Goal: Task Accomplishment & Management: Use online tool/utility

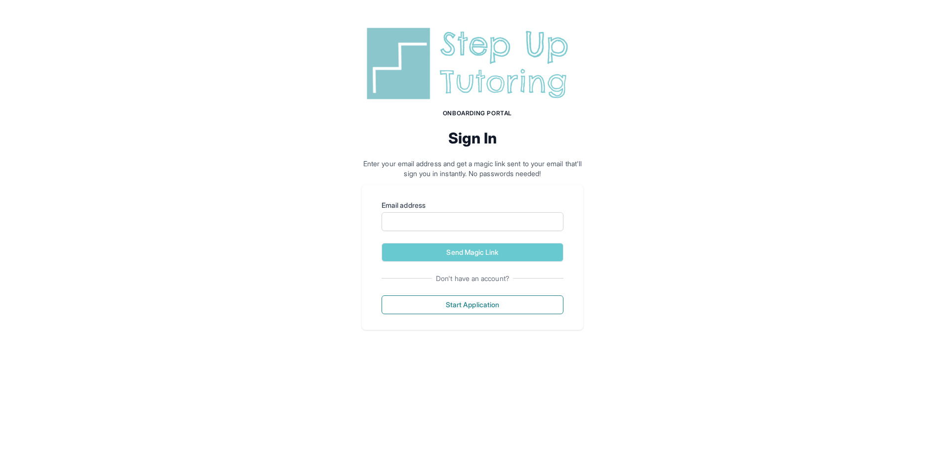
click at [441, 104] on div "Onboarding Portal Sign In Enter your email address and get a magic link sent to…" at bounding box center [472, 101] width 221 height 155
click at [354, 22] on div "Onboarding Portal Sign In Enter your email address and get a magic link sent to…" at bounding box center [472, 176] width 945 height 353
click at [485, 98] on img at bounding box center [472, 64] width 221 height 80
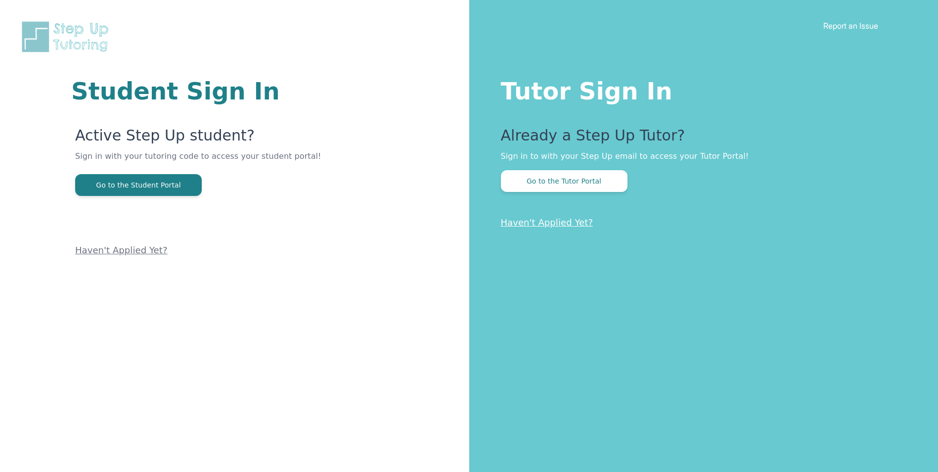
click at [528, 110] on div "Tutor Sign In Already a Step Up Tutor? Sign in to with your Step Up email to ac…" at bounding box center [703, 236] width 469 height 472
click at [540, 161] on p "Sign in to with your Step Up email to access your Tutor Portal!" at bounding box center [700, 156] width 398 height 12
click at [540, 205] on div "Tutor Sign In Already a Step Up Tutor? Sign in to with your Step Up email to ac…" at bounding box center [703, 236] width 469 height 472
click at [536, 194] on div "Tutor Sign In Already a Step Up Tutor? Sign in to with your Step Up email to ac…" at bounding box center [703, 236] width 469 height 472
drag, startPoint x: 536, startPoint y: 194, endPoint x: 535, endPoint y: 182, distance: 11.9
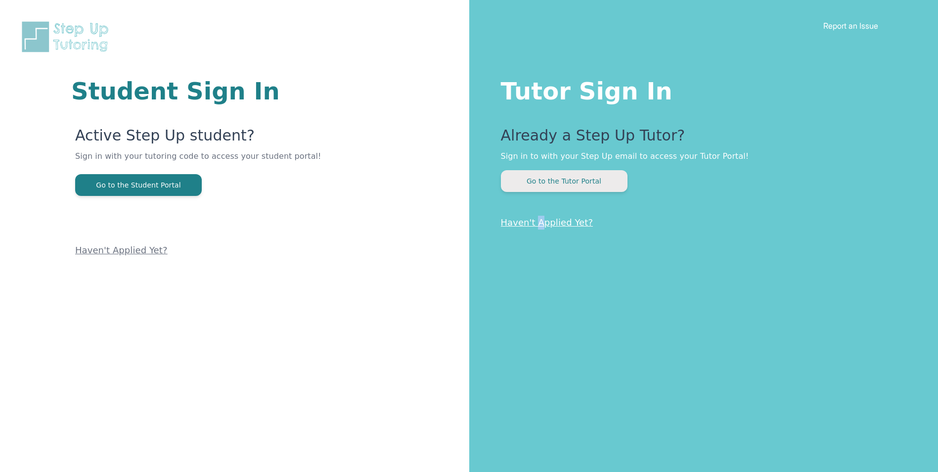
click at [535, 182] on button "Go to the Tutor Portal" at bounding box center [564, 181] width 127 height 22
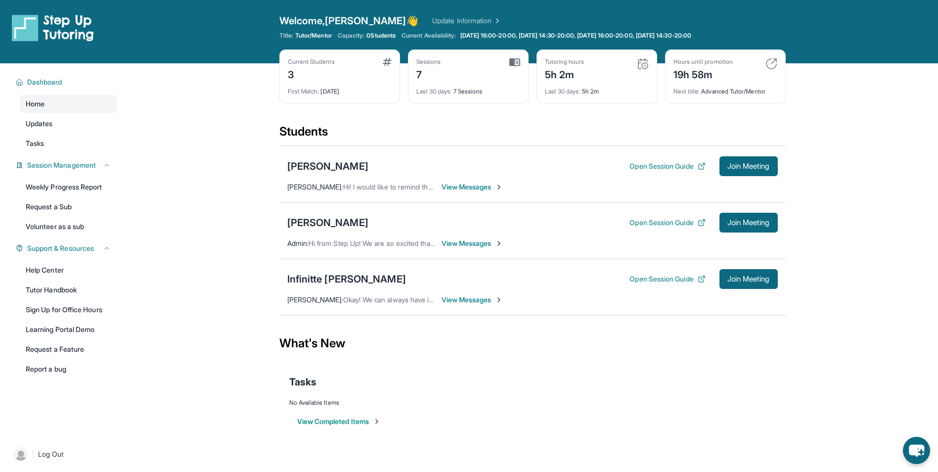
click at [419, 45] on div "Welcome, Debbie 👋 Update Information Title: Tutor/Mentor Capacity: 0 Students C…" at bounding box center [532, 32] width 506 height 36
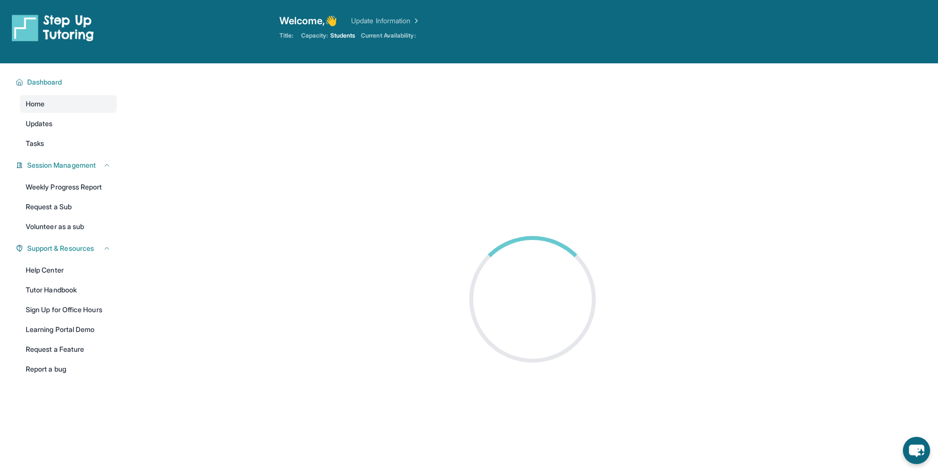
click at [215, 175] on main at bounding box center [532, 299] width 811 height 472
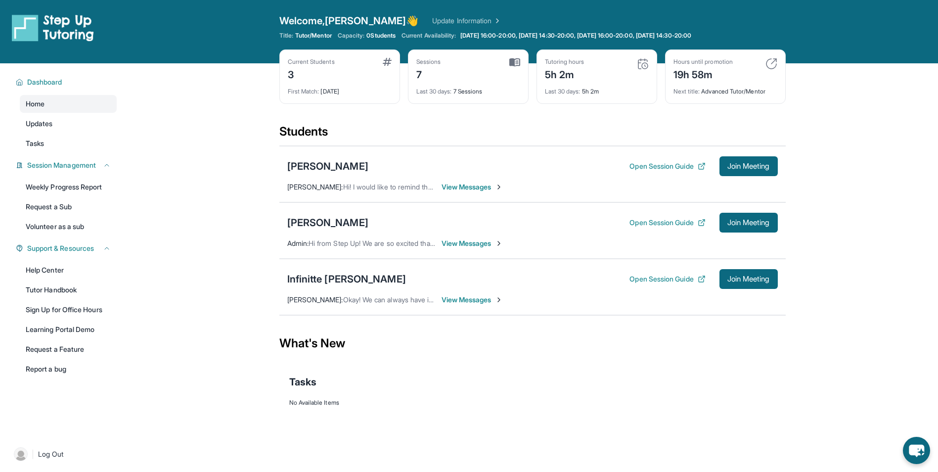
click at [296, 339] on div "What's New" at bounding box center [532, 343] width 506 height 44
click at [68, 31] on img at bounding box center [53, 28] width 82 height 28
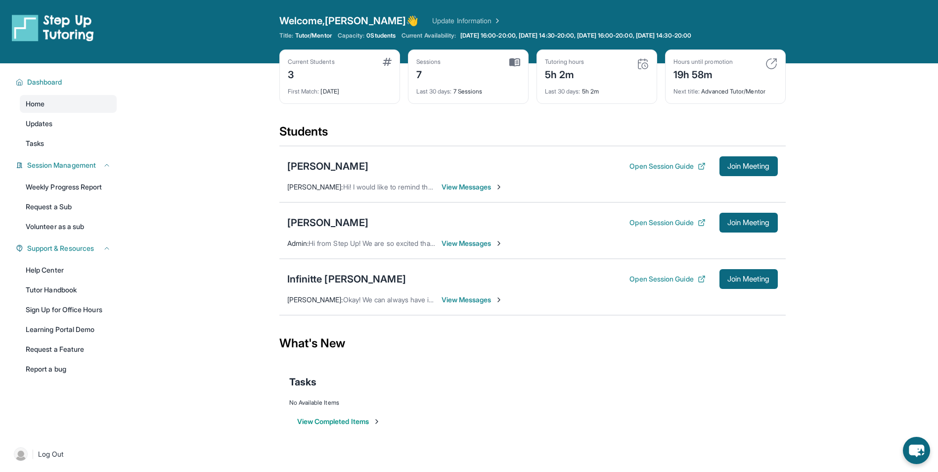
click at [68, 31] on img at bounding box center [53, 28] width 82 height 28
click at [312, 7] on div "Open sidebar Welcome, Debbie 👋 Update Information Title: Tutor/Mentor Capacity:…" at bounding box center [469, 31] width 938 height 63
click at [319, 20] on span "Welcome, Debbie 👋" at bounding box center [348, 21] width 139 height 14
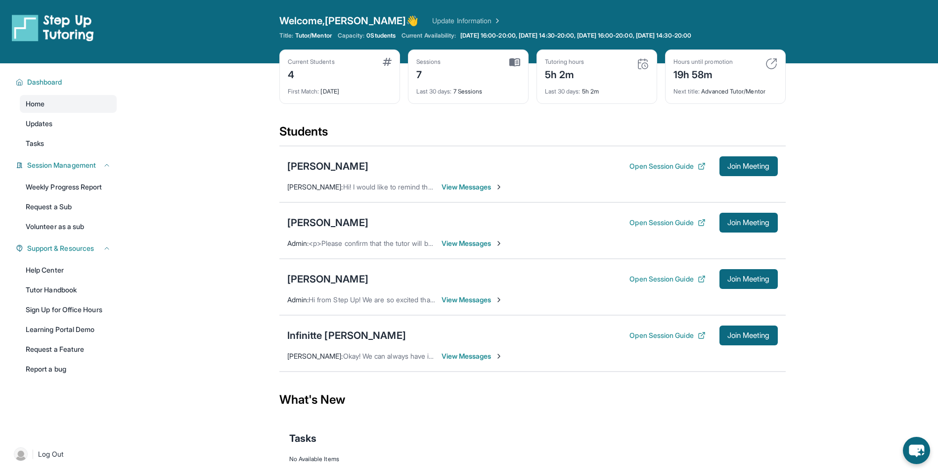
click at [485, 256] on div "Nune Azaryan Open Session Guide Join Meeting Admin : <p>Please confirm that the…" at bounding box center [532, 230] width 506 height 56
click at [482, 231] on div "Nune Azaryan Open Session Guide Join Meeting Admin : <p>Please confirm that the…" at bounding box center [532, 230] width 506 height 56
drag, startPoint x: 482, startPoint y: 231, endPoint x: 472, endPoint y: 238, distance: 12.9
click at [472, 238] on span "View Messages" at bounding box center [472, 243] width 62 height 10
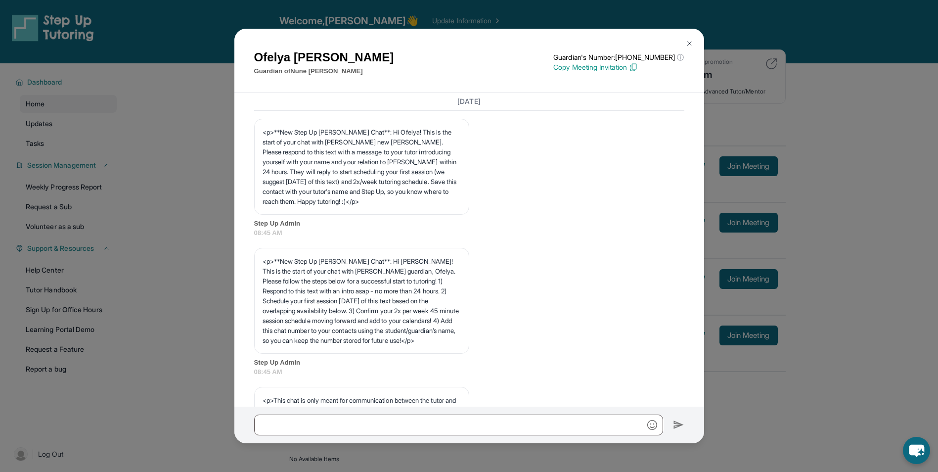
drag, startPoint x: 153, startPoint y: 82, endPoint x: 141, endPoint y: 111, distance: 31.8
click at [151, 87] on div "Ofelya Azaryan Guardian of Nune Azaryan Guardian's Number: +14244071852 ⓘ This …" at bounding box center [469, 236] width 938 height 472
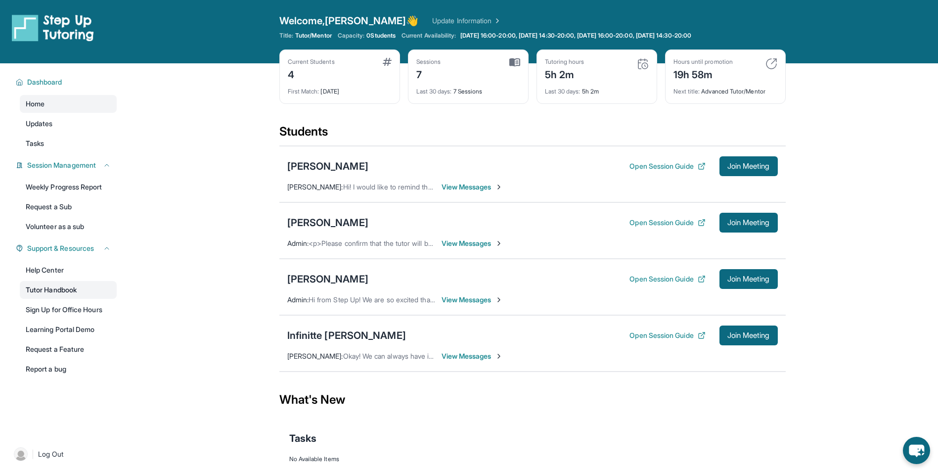
click at [97, 284] on link "Tutor Handbook" at bounding box center [68, 290] width 97 height 18
click at [338, 228] on div "[PERSON_NAME]" at bounding box center [327, 223] width 81 height 14
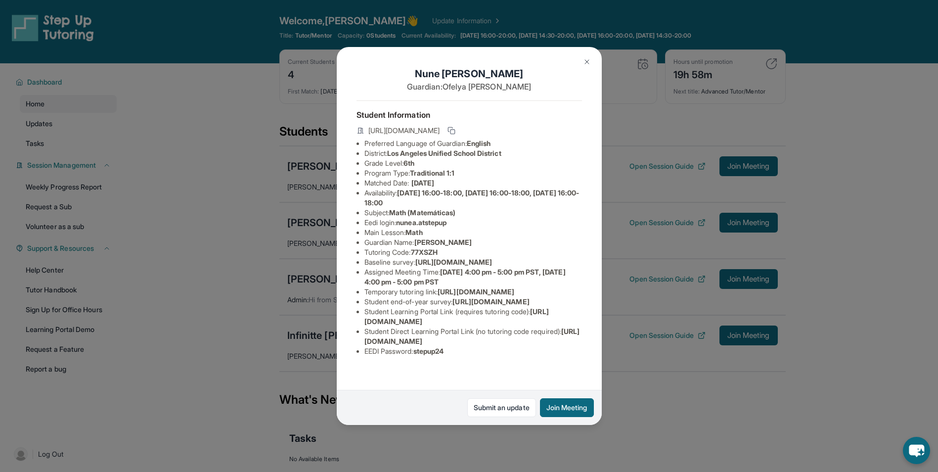
scroll to position [83, 0]
click at [753, 229] on div "[PERSON_NAME] Guardian: [PERSON_NAME] Student Information [URL][DOMAIN_NAME] Pr…" at bounding box center [469, 236] width 938 height 472
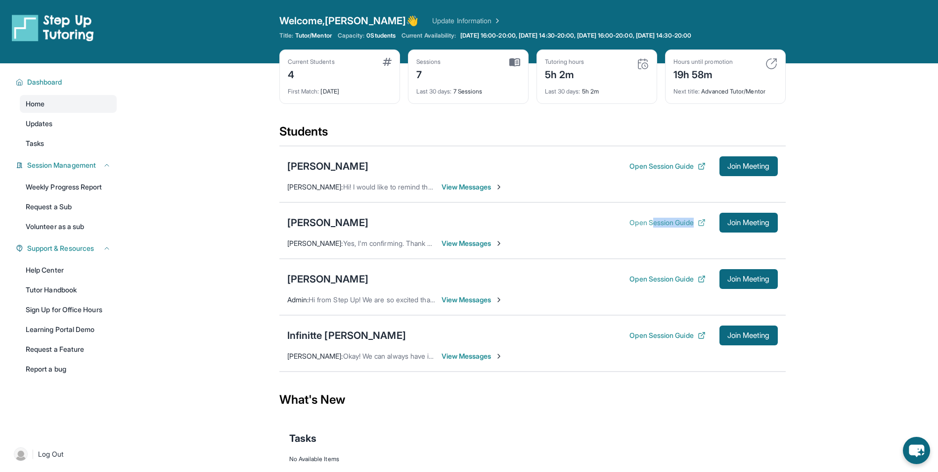
click at [646, 227] on div "Open Session Guide Join Meeting" at bounding box center [703, 223] width 148 height 20
drag, startPoint x: 646, startPoint y: 227, endPoint x: 654, endPoint y: 224, distance: 8.4
click at [654, 224] on button "Open Session Guide" at bounding box center [667, 223] width 76 height 10
